Goal: Task Accomplishment & Management: Complete application form

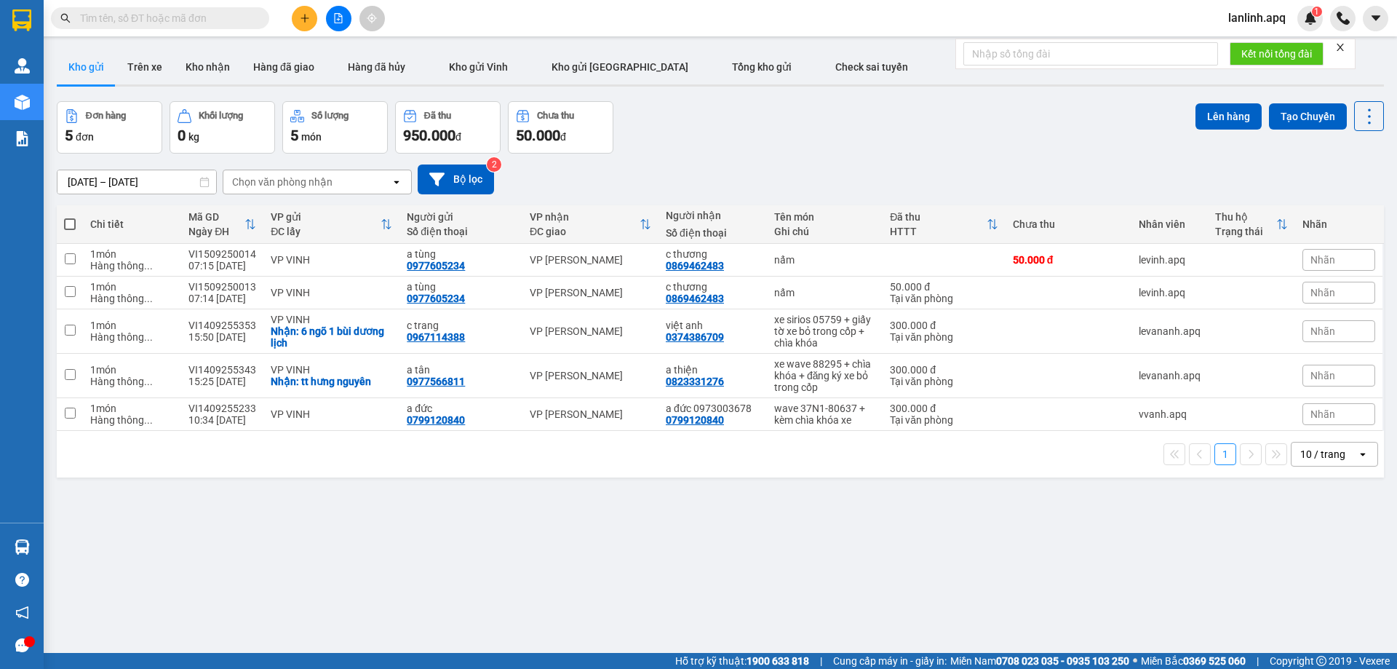
drag, startPoint x: 119, startPoint y: 27, endPoint x: 118, endPoint y: 18, distance: 8.8
paste input "0979836596"
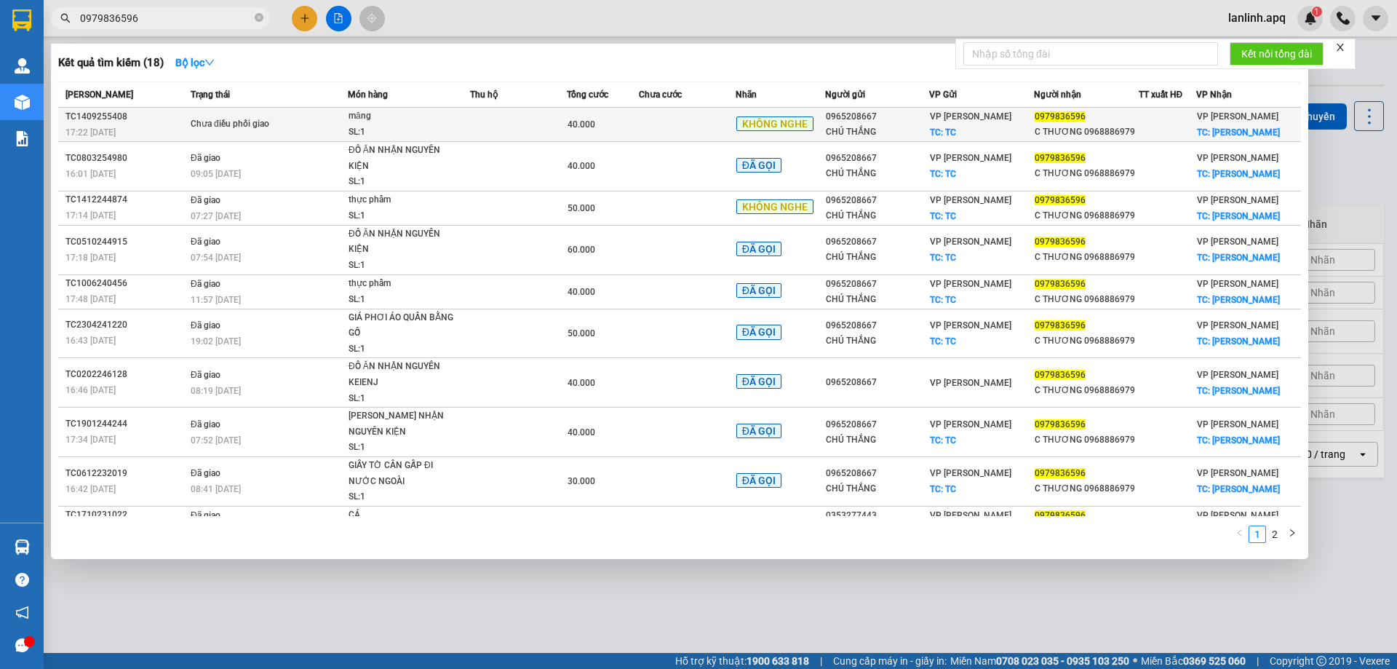
type input "0979836596"
click at [465, 122] on span "măng SL: 1" at bounding box center [409, 123] width 121 height 31
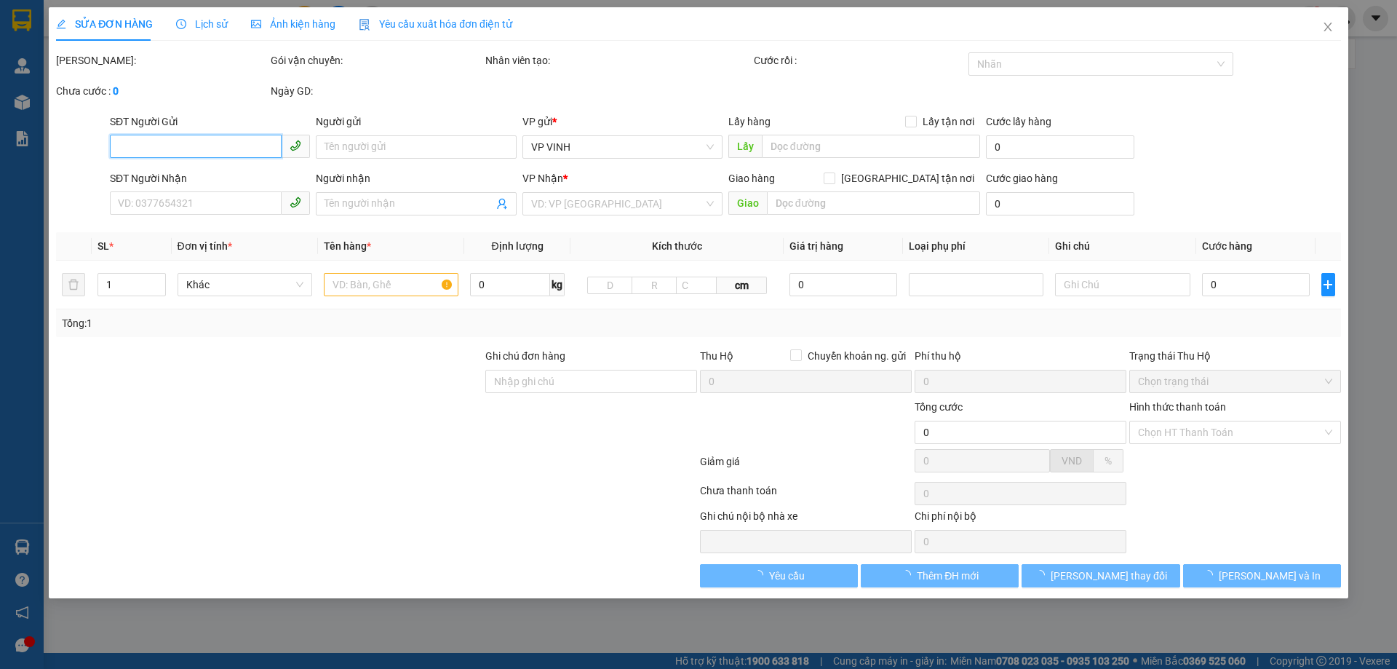
type input "0965208667"
type input "CHÚ THẮNG"
checkbox input "true"
type input "TC"
type input "0979836596"
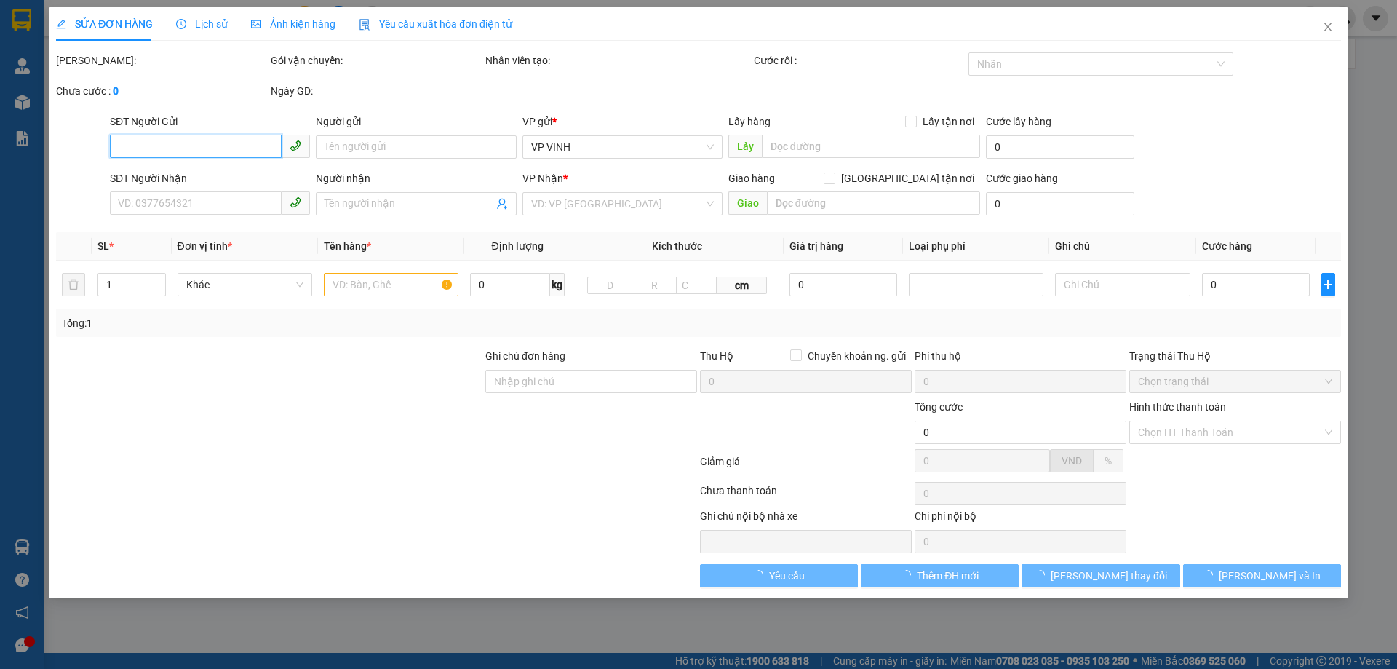
type input "C THƯƠNG 0968886979"
checkbox input "true"
type input "[PERSON_NAME]"
type input "40.000"
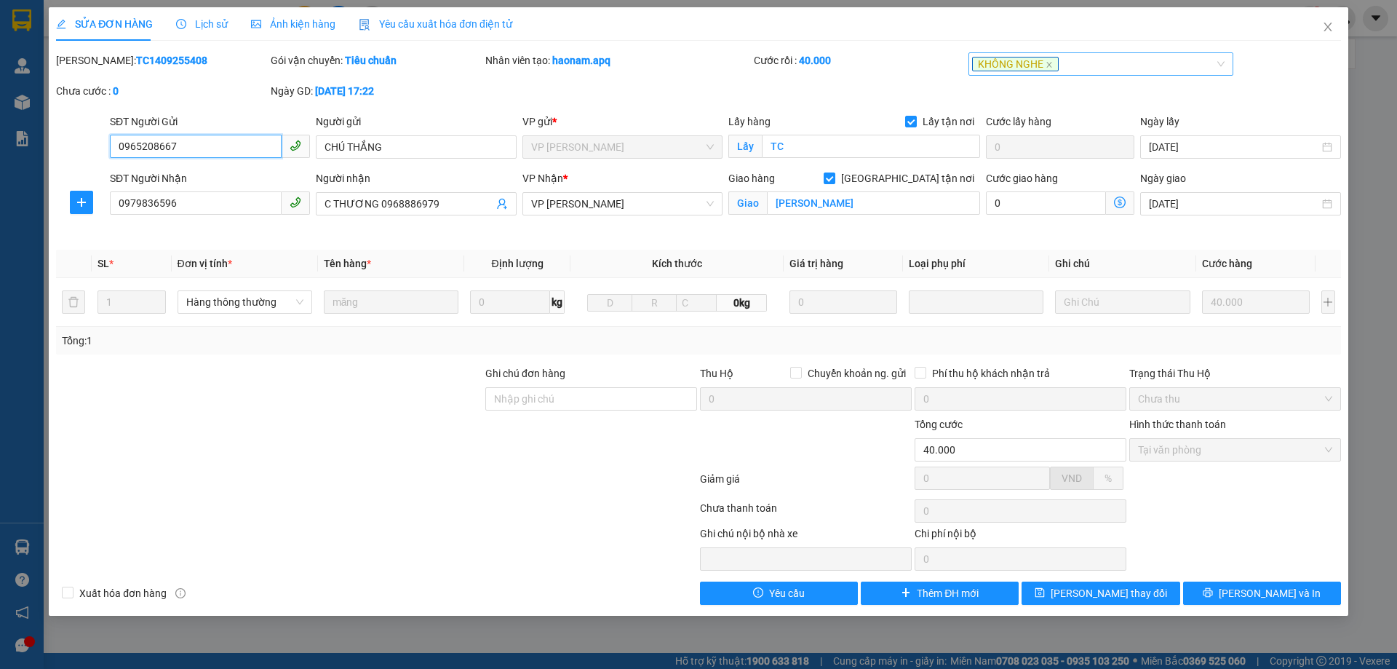
click at [1121, 62] on div "KHÔNG NGHE" at bounding box center [1094, 63] width 244 height 17
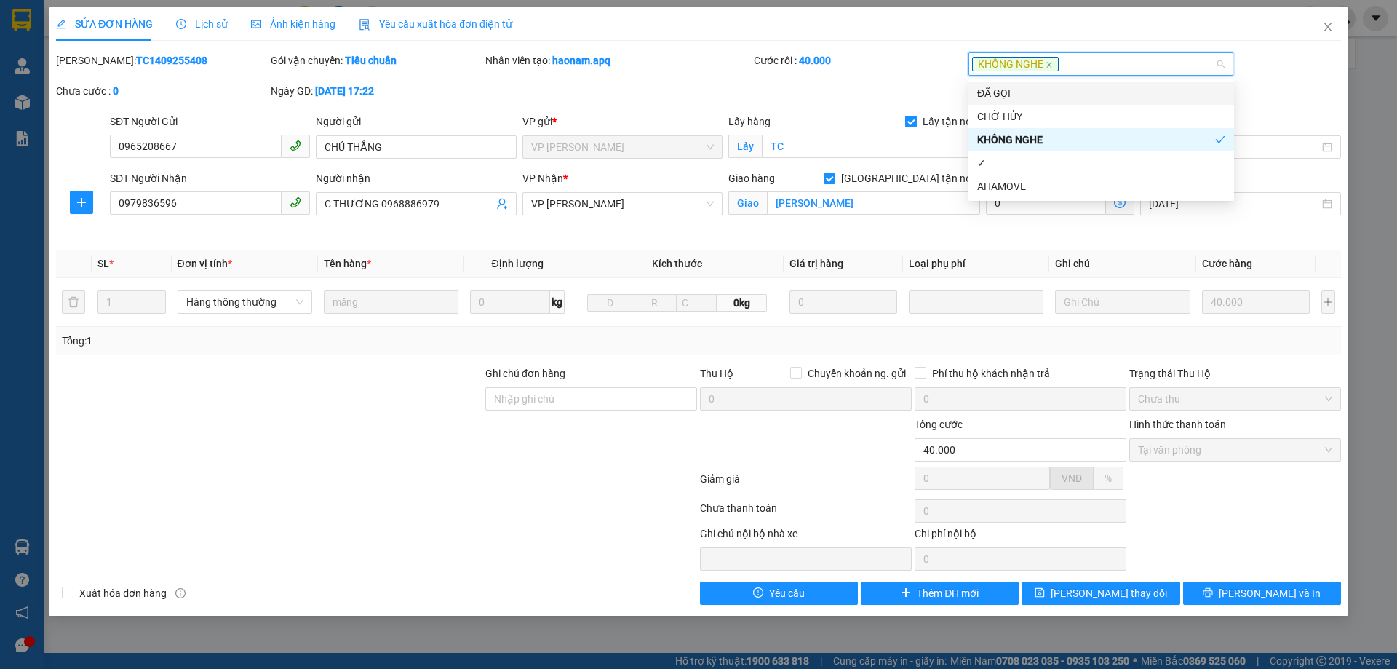
click at [1012, 98] on div "ĐÃ GỌI" at bounding box center [1101, 93] width 248 height 16
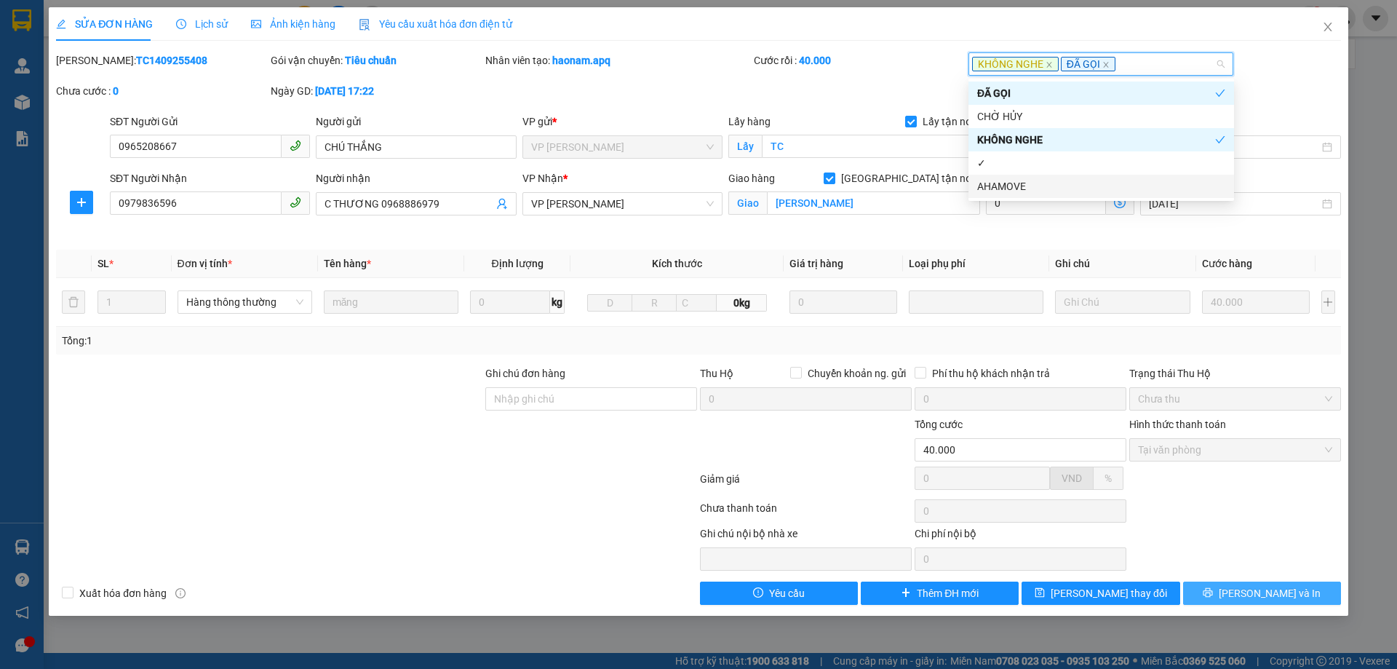
click at [1244, 594] on button "[PERSON_NAME] và In" at bounding box center [1262, 592] width 158 height 23
